Goal: Information Seeking & Learning: Learn about a topic

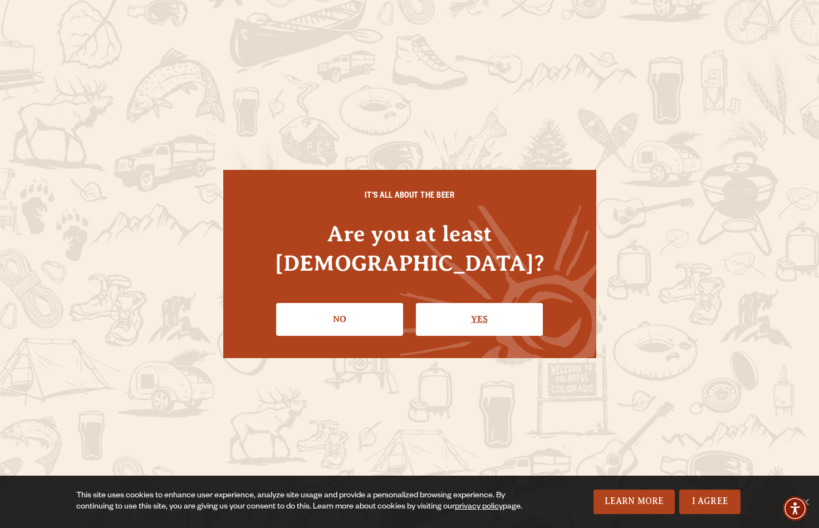
click at [497, 303] on link "Yes" at bounding box center [479, 319] width 127 height 32
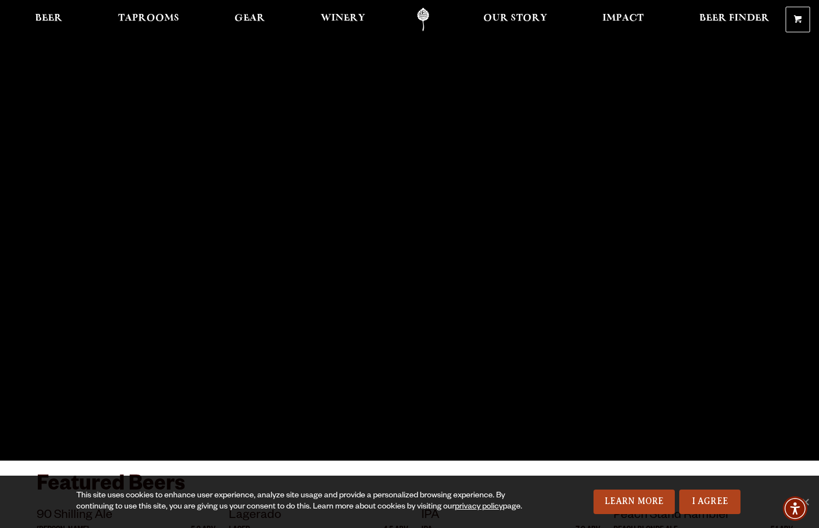
scroll to position [2, 0]
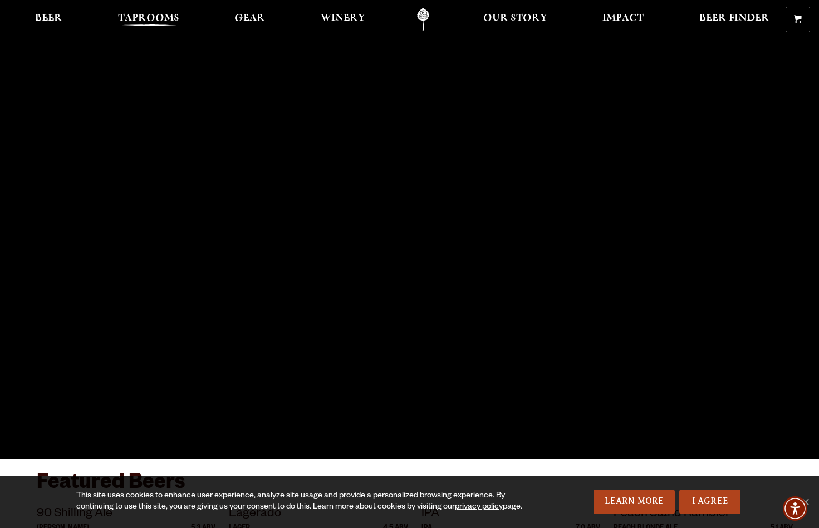
click at [159, 14] on span "Taprooms" at bounding box center [148, 18] width 61 height 9
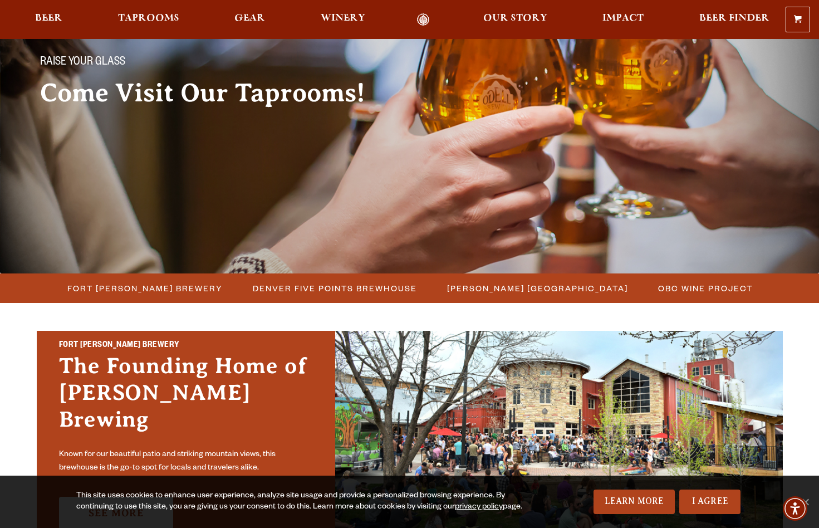
scroll to position [90, 0]
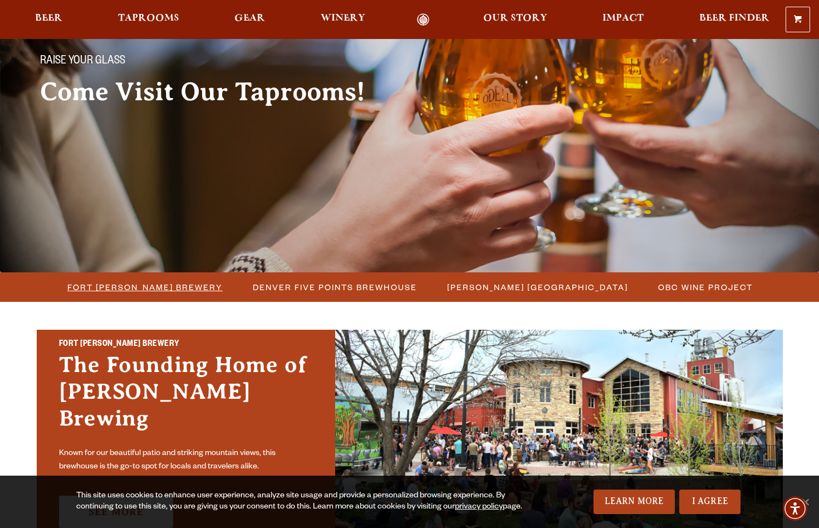
click at [166, 284] on span "Fort [PERSON_NAME] Brewery" at bounding box center [144, 287] width 155 height 16
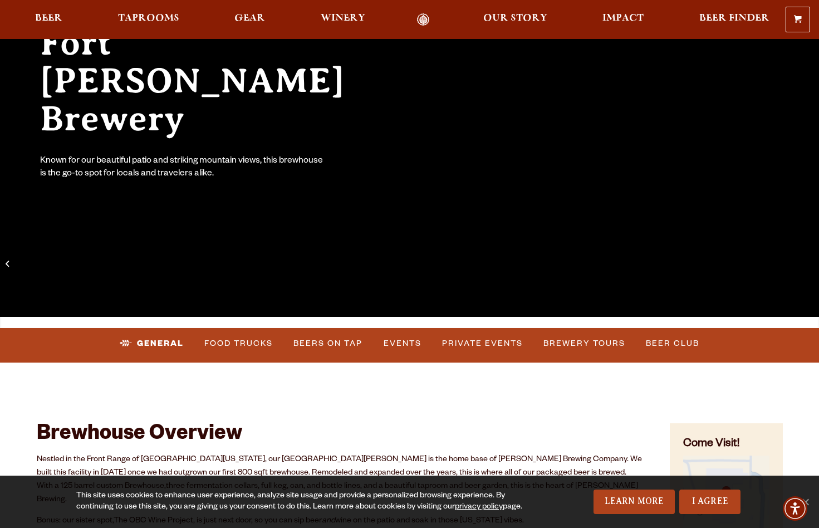
scroll to position [152, 0]
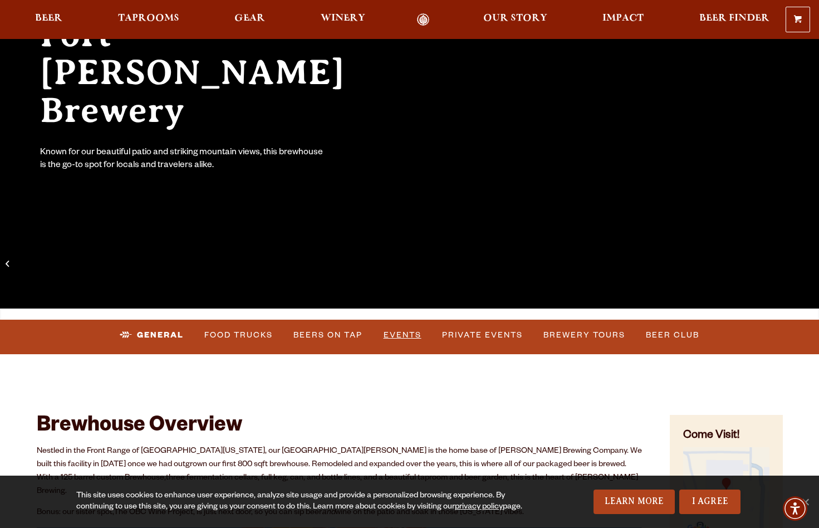
click at [399, 332] on link "Events" at bounding box center [402, 335] width 47 height 26
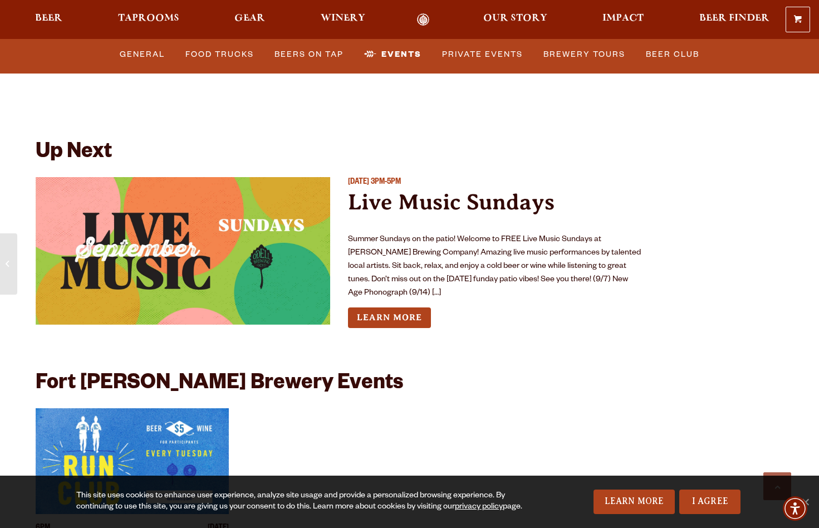
scroll to position [4041, 0]
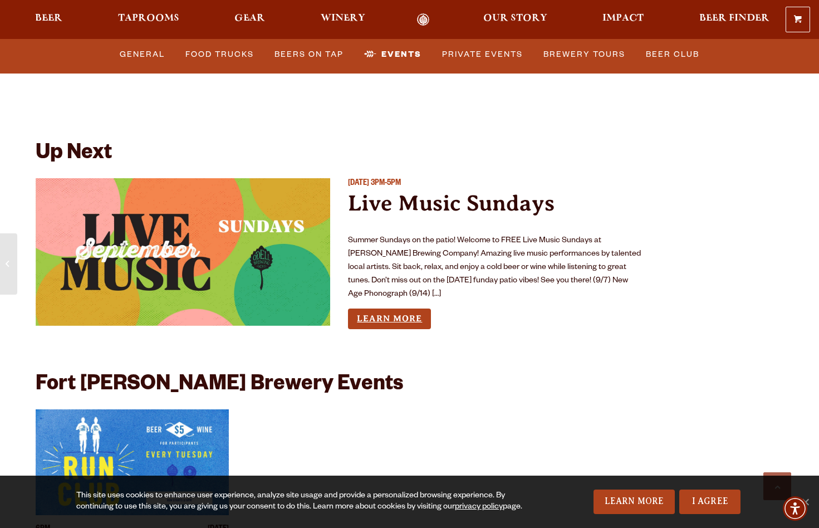
click at [390, 308] on link "Learn More" at bounding box center [389, 318] width 83 height 21
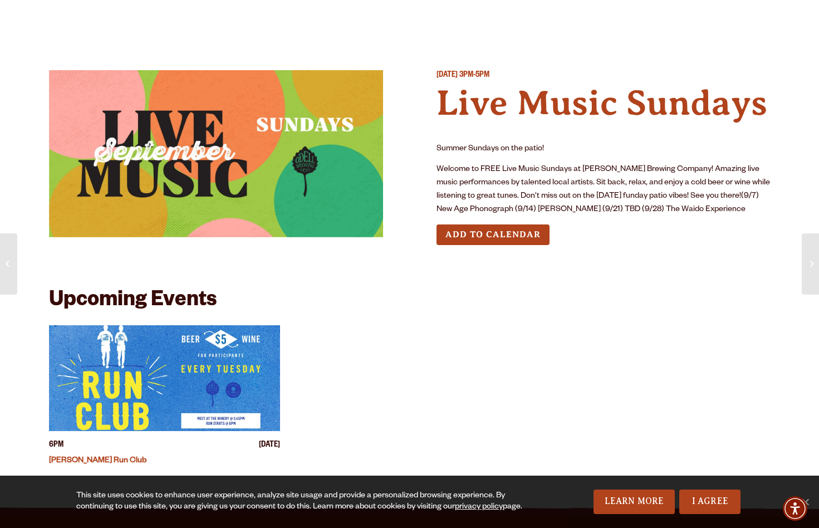
scroll to position [0, 1]
click at [251, 161] on img at bounding box center [216, 153] width 334 height 167
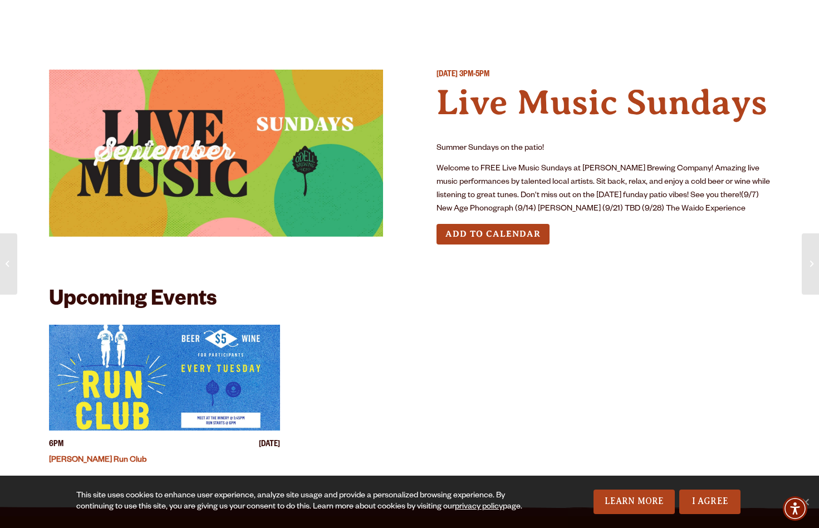
scroll to position [1, 0]
